Goal: Task Accomplishment & Management: Manage account settings

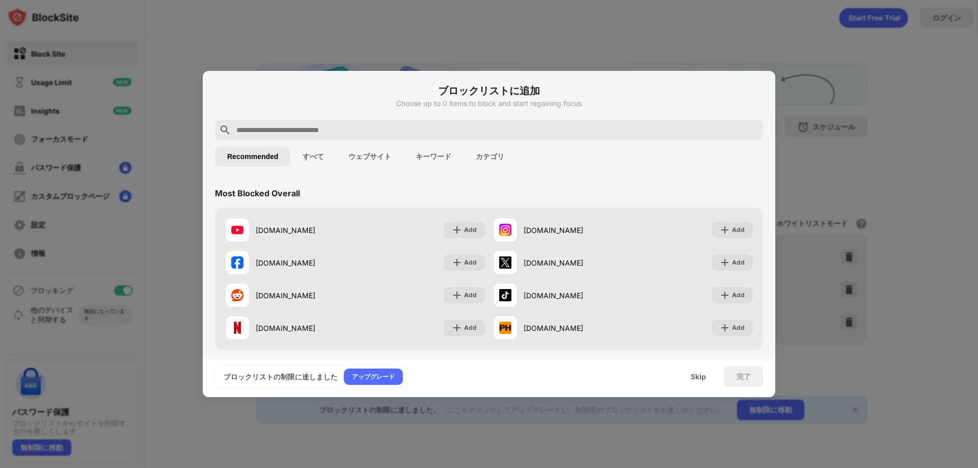
click at [675, 40] on div at bounding box center [489, 234] width 978 height 468
click at [707, 385] on div "Skip" at bounding box center [699, 376] width 40 height 20
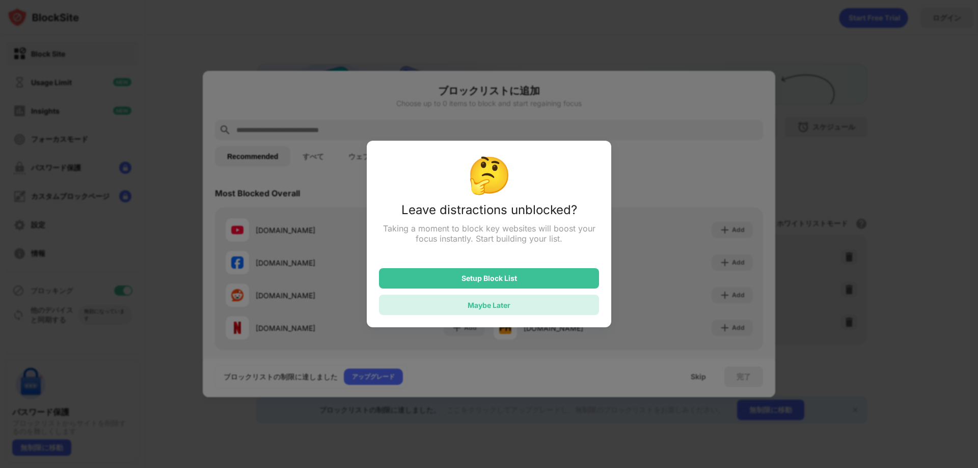
click at [514, 303] on div "Maybe Later" at bounding box center [489, 304] width 220 height 20
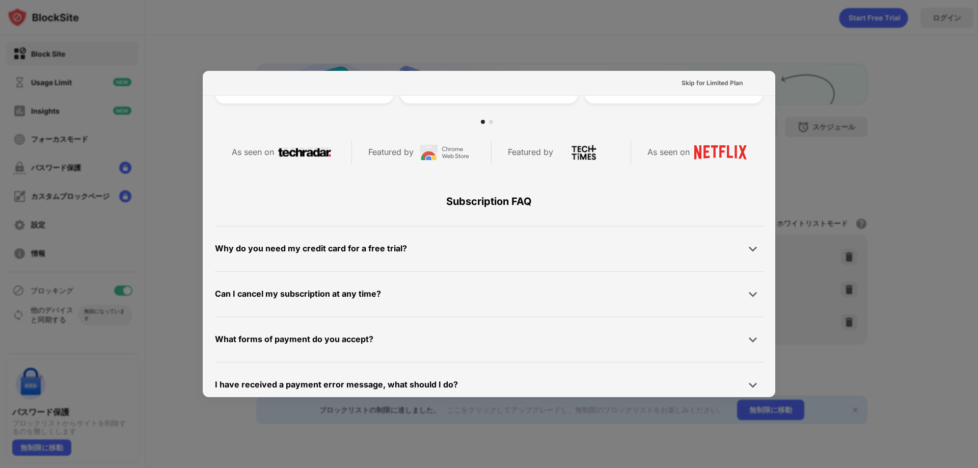
scroll to position [497, 0]
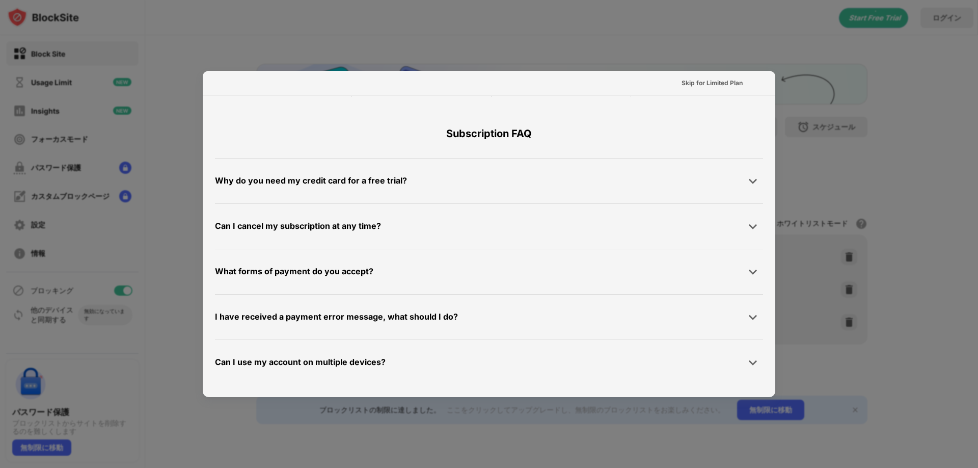
click at [910, 203] on div at bounding box center [489, 234] width 978 height 468
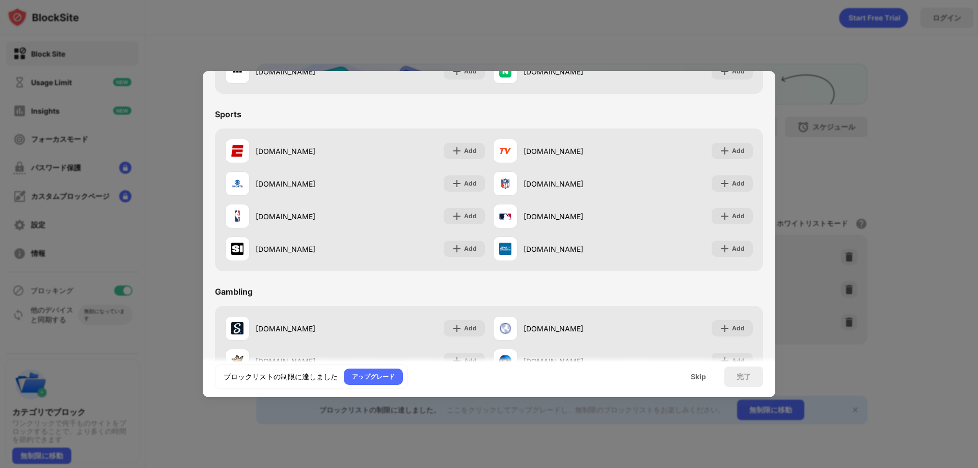
scroll to position [1068, 0]
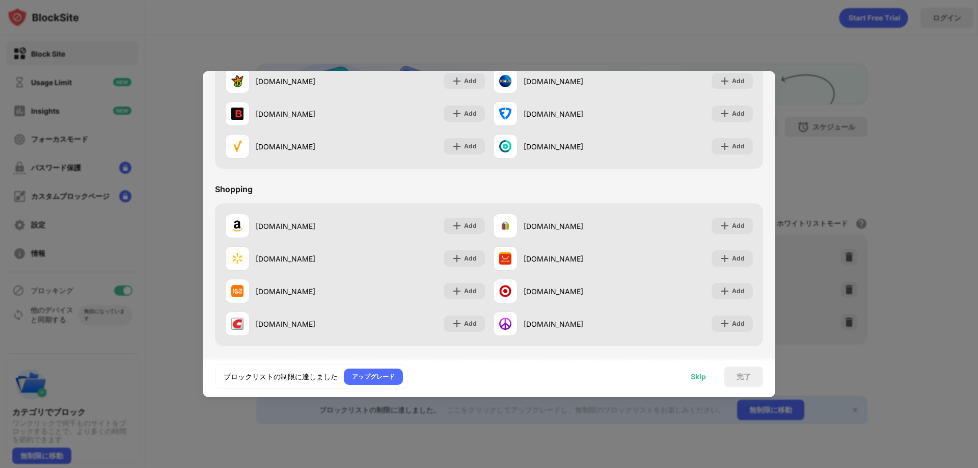
click at [694, 379] on div "Skip" at bounding box center [698, 376] width 15 height 8
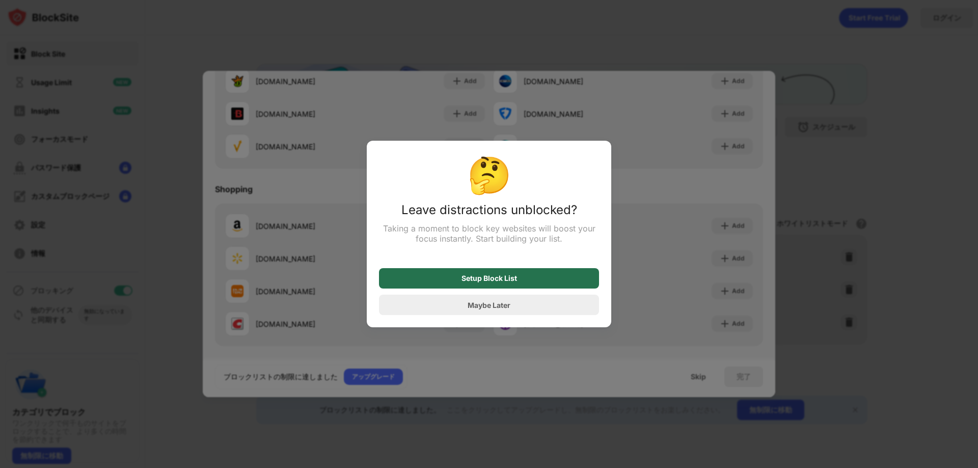
click at [535, 280] on div "Setup Block List" at bounding box center [489, 278] width 220 height 20
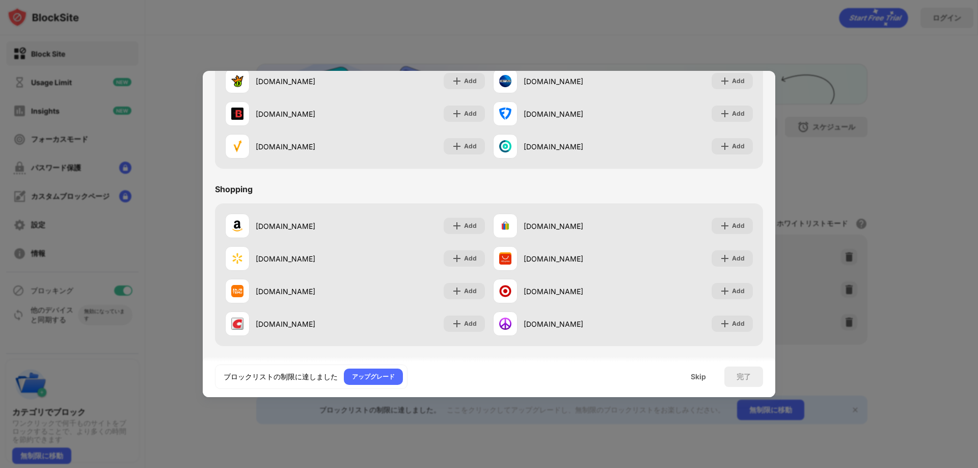
click at [845, 190] on div at bounding box center [489, 234] width 978 height 468
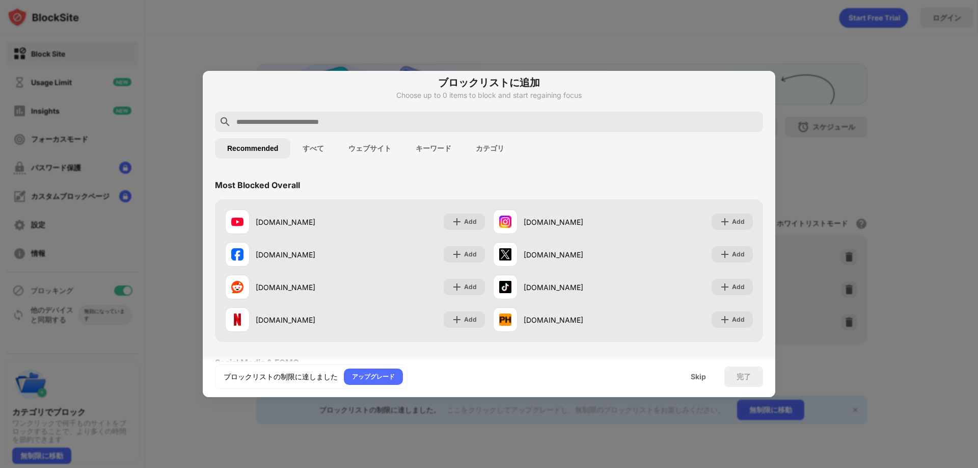
scroll to position [0, 0]
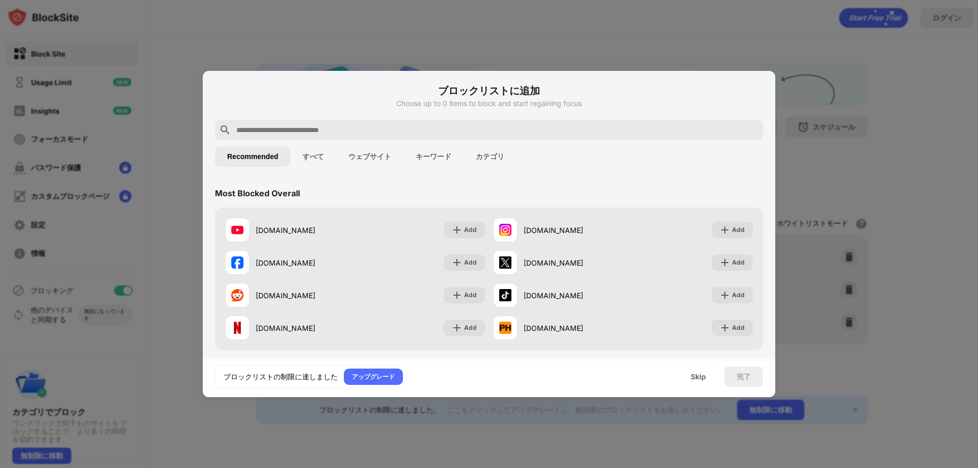
click at [316, 150] on button "すべて" at bounding box center [313, 156] width 46 height 20
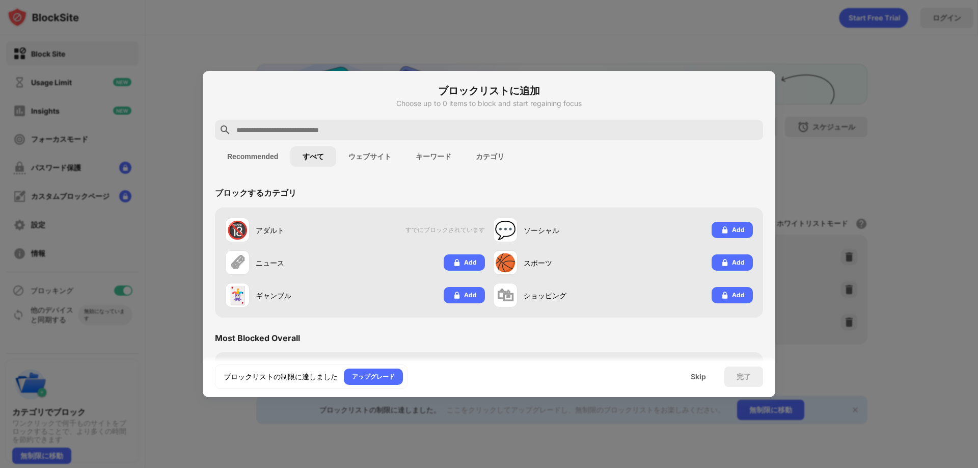
click at [379, 155] on button "ウェブサイト" at bounding box center [369, 156] width 67 height 20
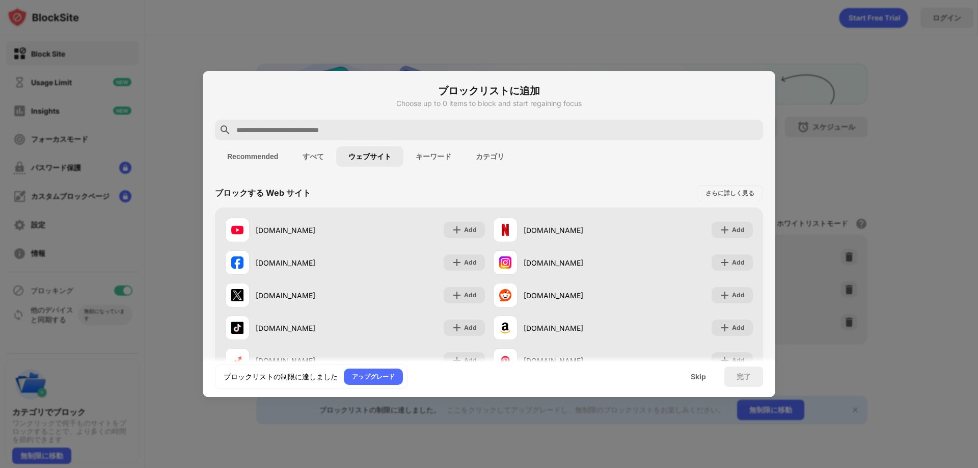
click at [443, 159] on button "キーワード" at bounding box center [434, 156] width 60 height 20
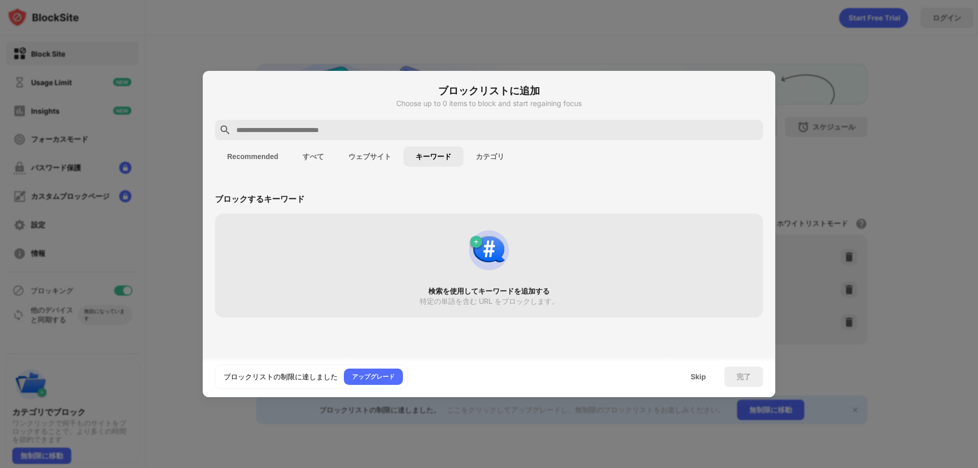
click at [502, 156] on button "カテゴリ" at bounding box center [490, 156] width 53 height 20
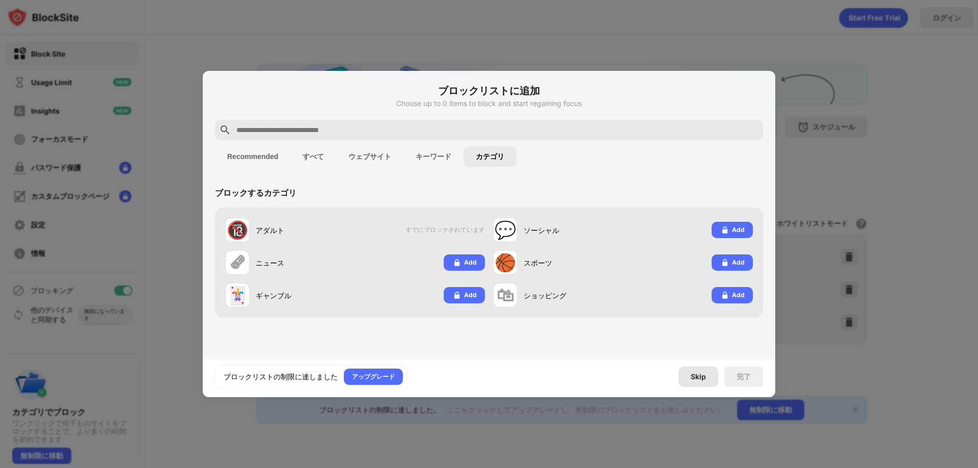
click at [689, 377] on div "Skip" at bounding box center [699, 376] width 40 height 20
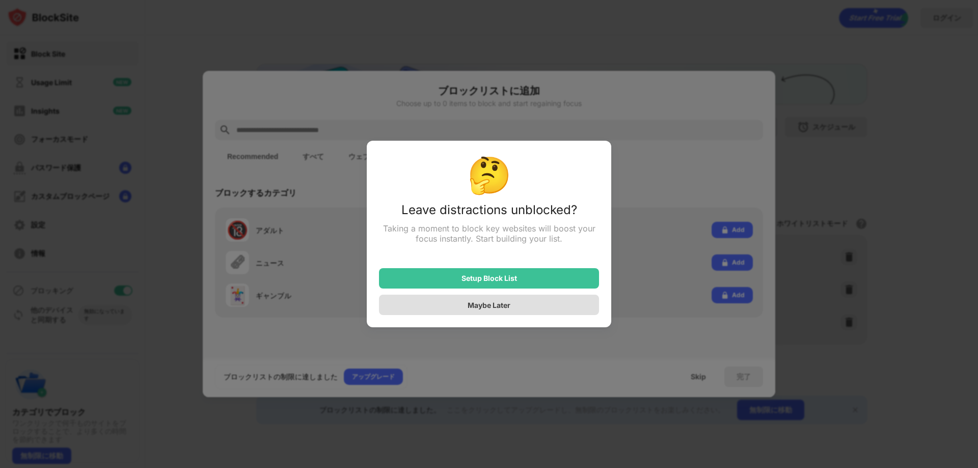
click at [478, 305] on div "Maybe Later" at bounding box center [489, 305] width 43 height 9
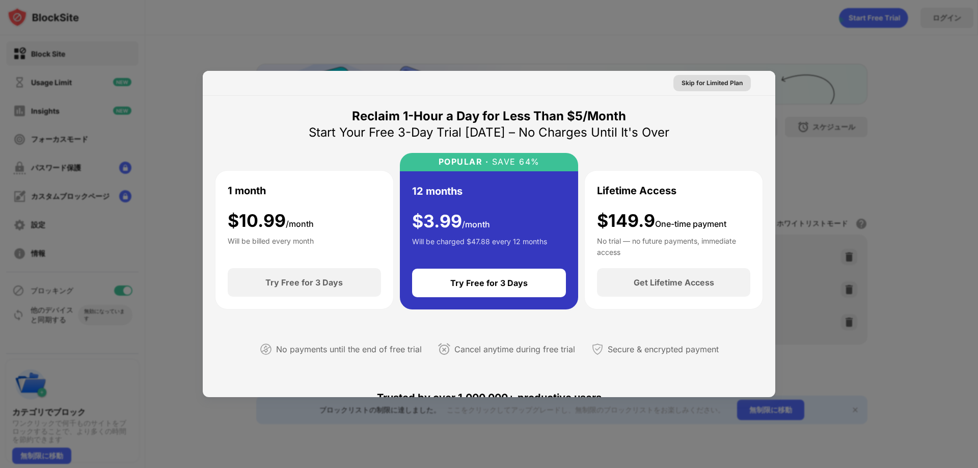
click at [714, 83] on div "Skip for Limited Plan" at bounding box center [712, 83] width 61 height 10
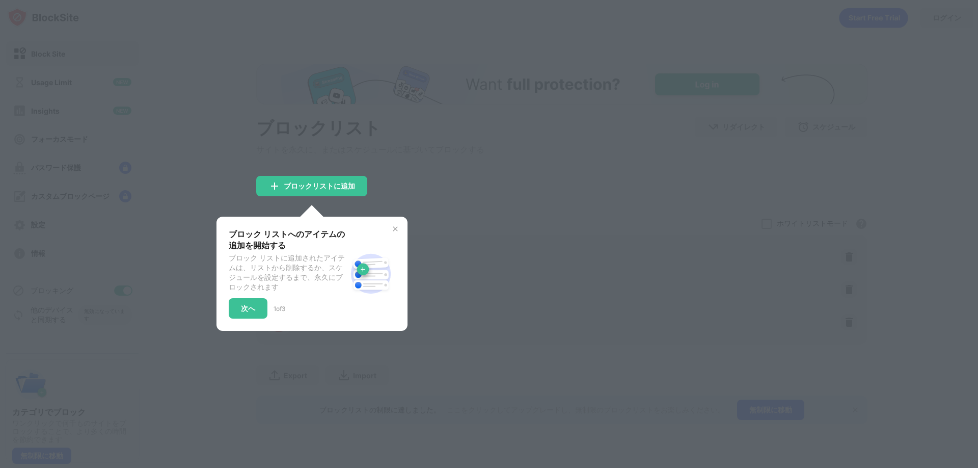
click at [394, 231] on img at bounding box center [395, 229] width 8 height 8
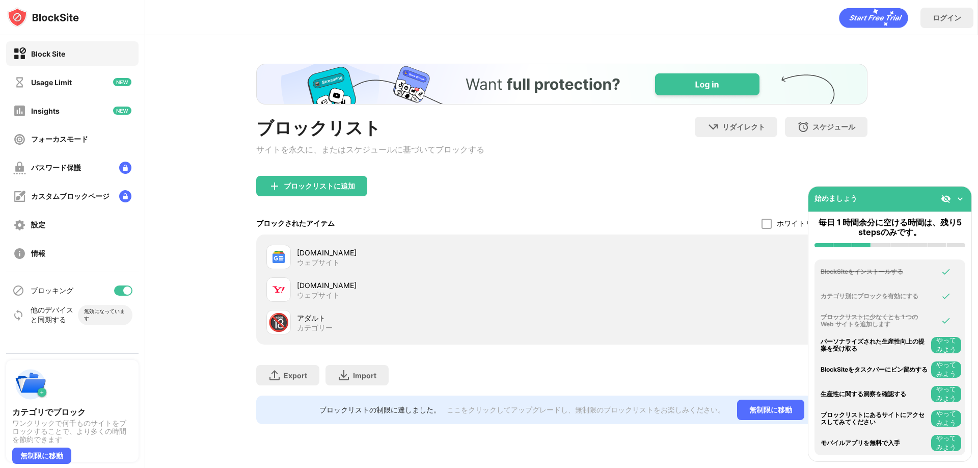
click at [960, 194] on img at bounding box center [960, 199] width 10 height 10
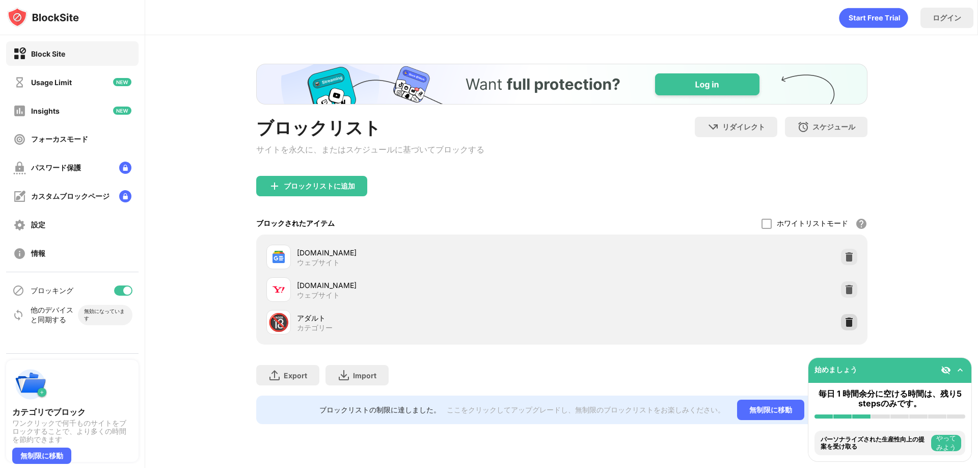
click at [855, 321] on div at bounding box center [849, 322] width 16 height 16
